Goal: Communication & Community: Answer question/provide support

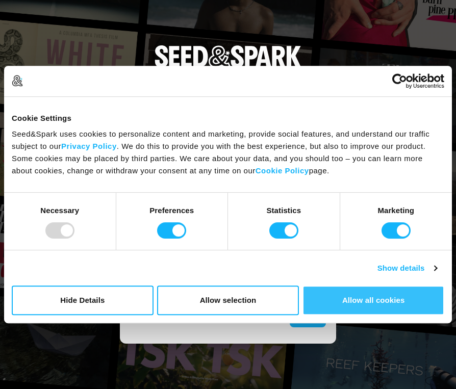
click at [324, 297] on button "Allow all cookies" at bounding box center [374, 301] width 142 height 30
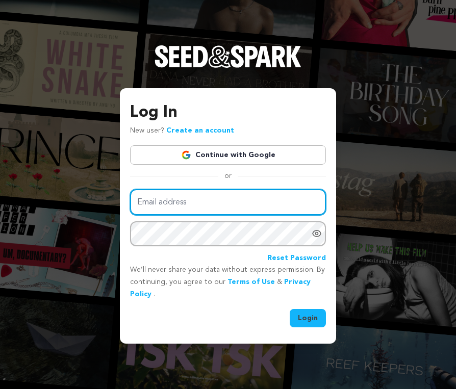
click at [236, 197] on input "Email address" at bounding box center [228, 202] width 196 height 26
type input "[EMAIL_ADDRESS][DOMAIN_NAME]"
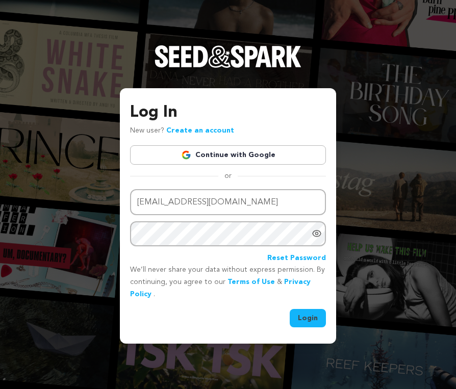
click at [294, 328] on div "Log In New user? Create an account Continue with Google or Email address [EMAIL…" at bounding box center [228, 215] width 216 height 255
click at [298, 318] on button "Login" at bounding box center [308, 318] width 36 height 18
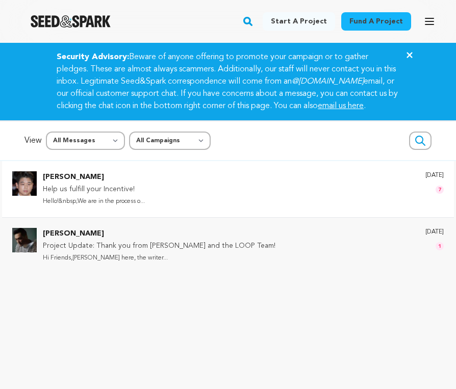
click at [145, 196] on p "Help us fulfill your Incentive!" at bounding box center [94, 190] width 102 height 12
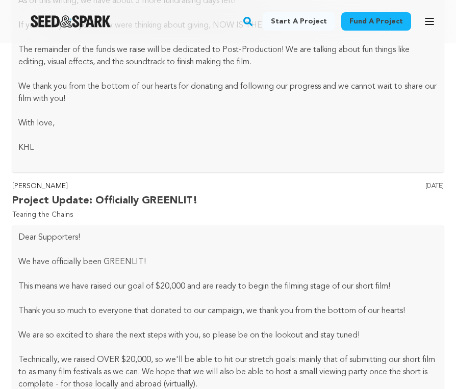
scroll to position [3130, 0]
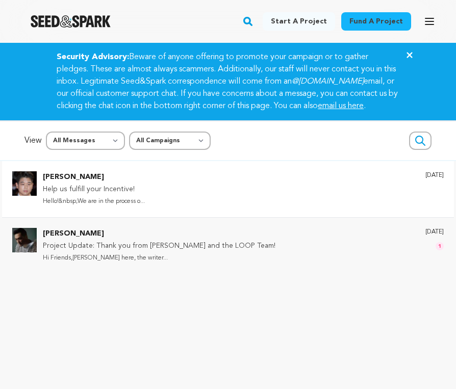
click at [120, 196] on p "Help us fulfill your Incentive!" at bounding box center [94, 190] width 102 height 12
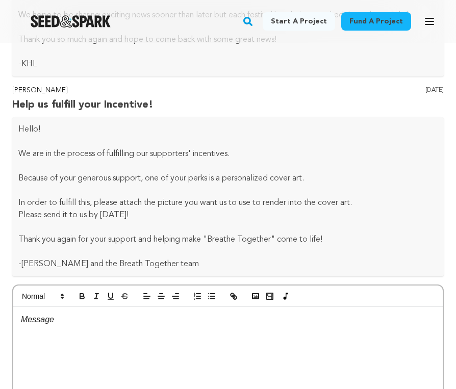
scroll to position [3786, 0]
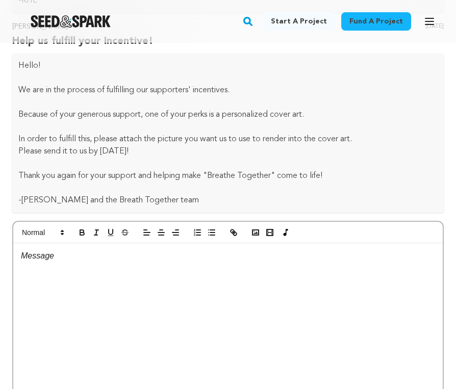
click at [96, 282] on div at bounding box center [228, 319] width 430 height 153
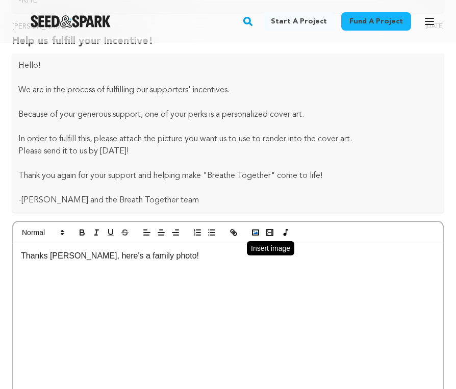
click at [257, 234] on polyline "button" at bounding box center [256, 233] width 4 height 3
click at [259, 235] on rect "button" at bounding box center [256, 232] width 6 height 5
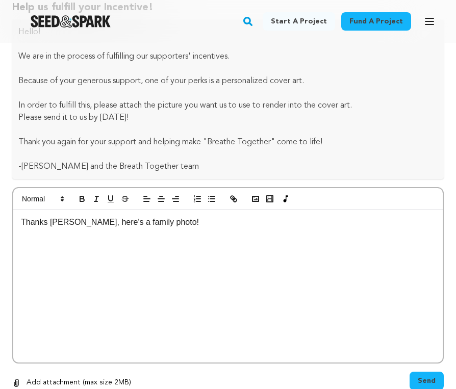
scroll to position [3951, 0]
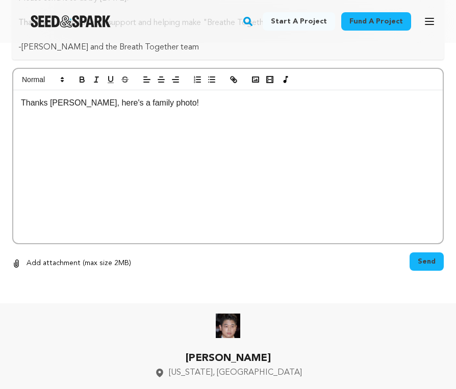
click at [433, 261] on span "Send" at bounding box center [427, 262] width 18 height 10
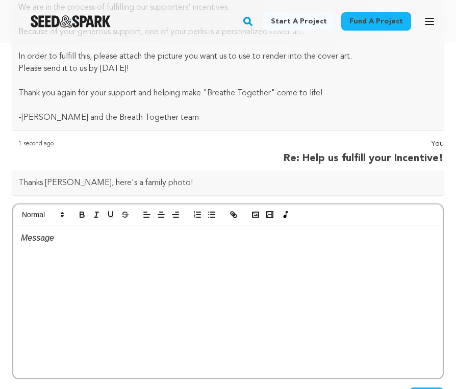
scroll to position [3916, 0]
